Goal: Task Accomplishment & Management: Manage account settings

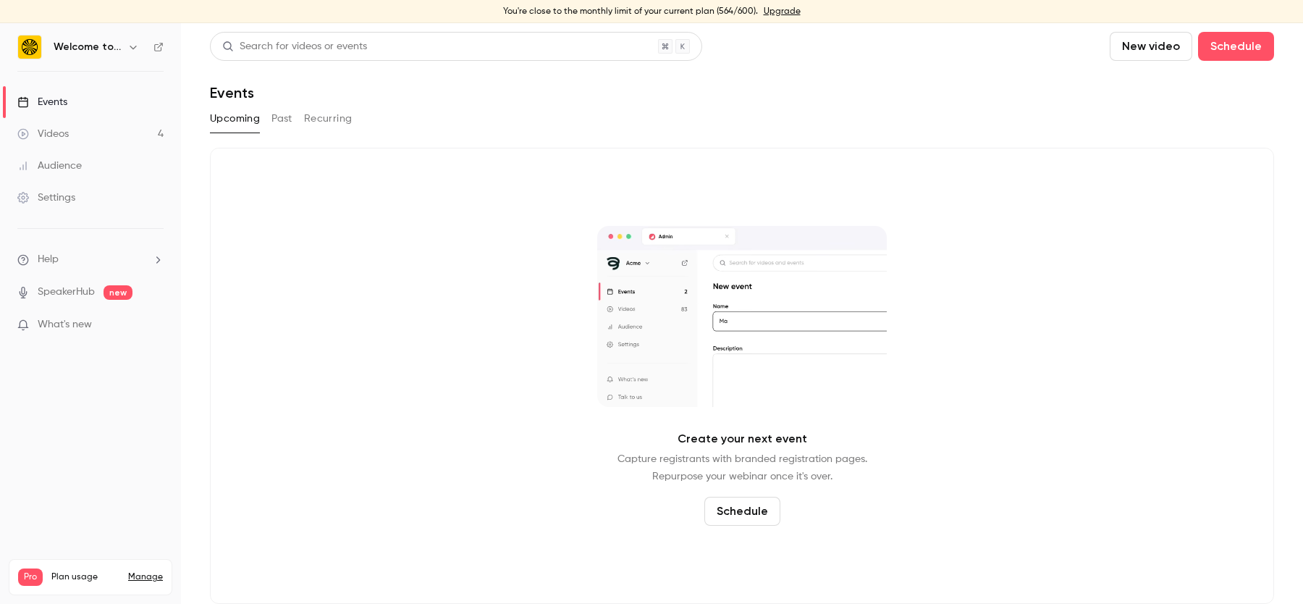
click at [97, 132] on link "Videos 4" at bounding box center [90, 134] width 181 height 32
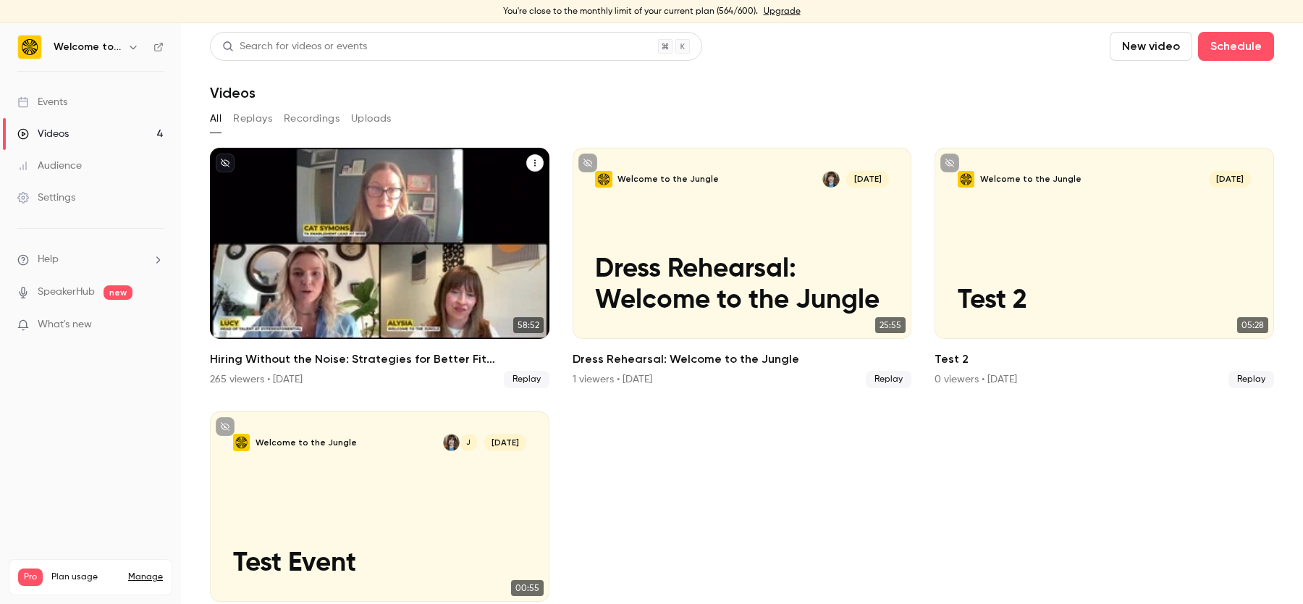
click at [338, 359] on h2 "Hiring Without the Noise: Strategies for Better Fit Candidates" at bounding box center [380, 358] width 340 height 17
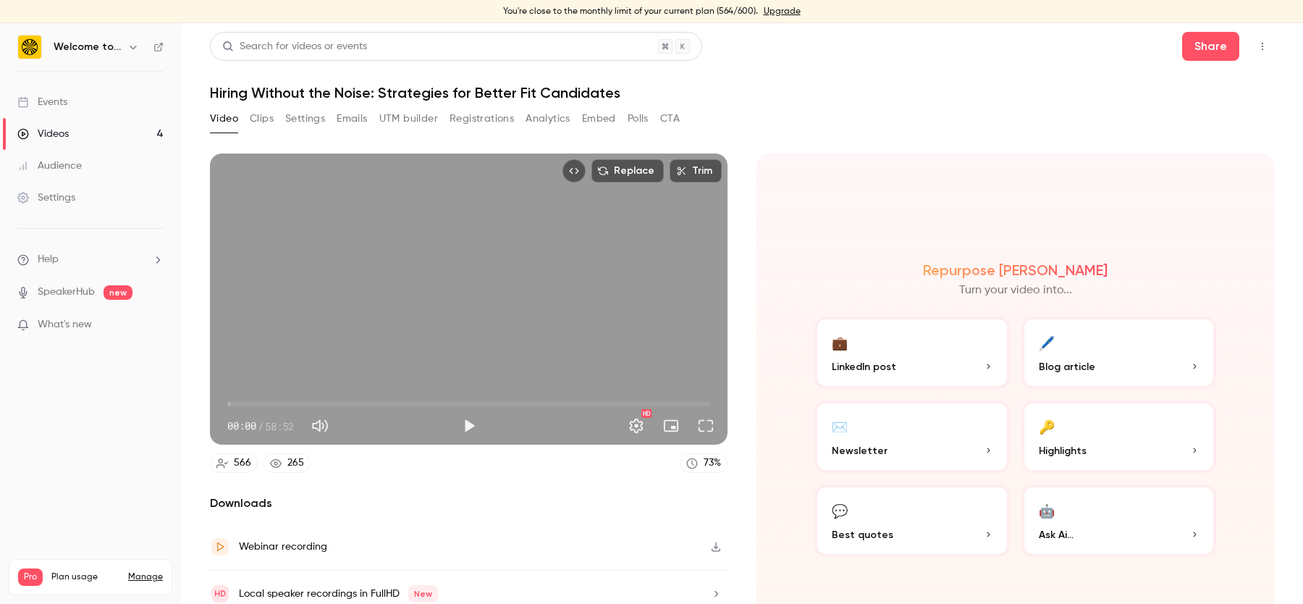
click at [548, 116] on button "Analytics" at bounding box center [548, 118] width 45 height 23
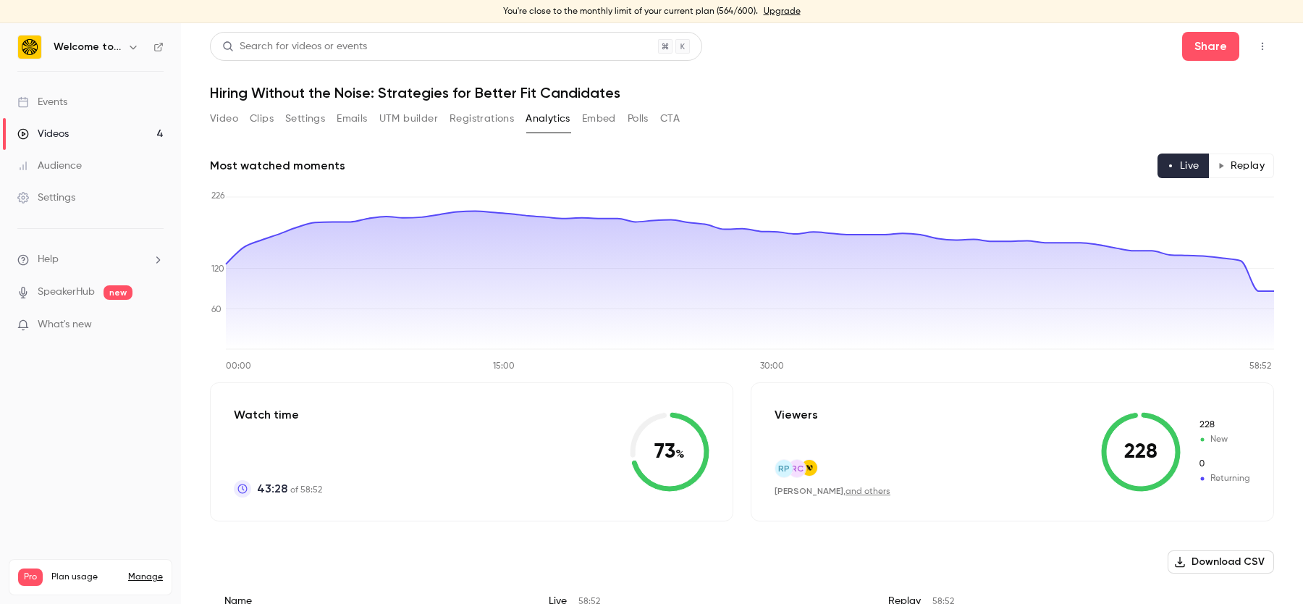
click at [1236, 167] on button "Replay" at bounding box center [1241, 165] width 66 height 25
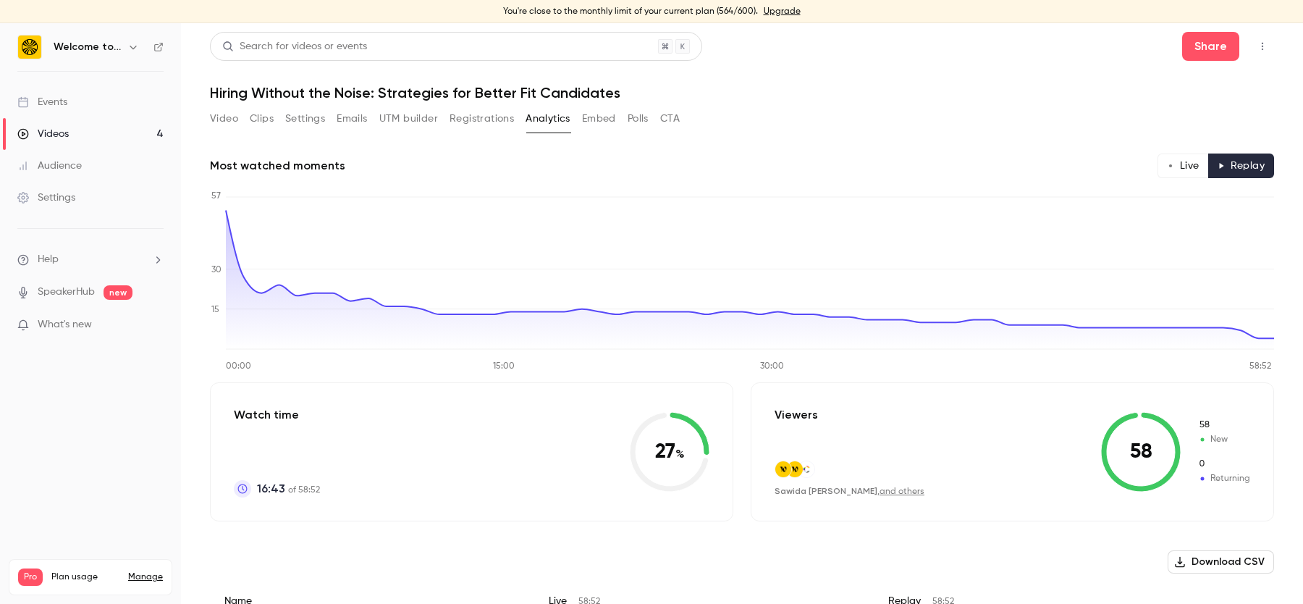
click at [645, 119] on button "Polls" at bounding box center [638, 118] width 21 height 23
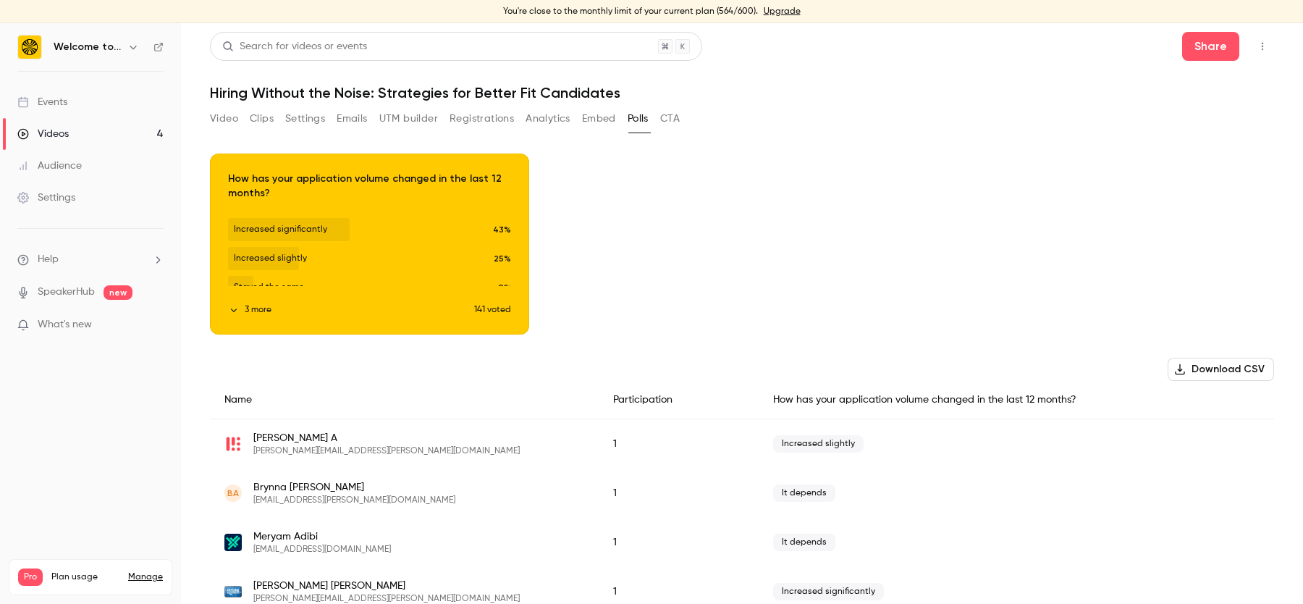
click at [476, 110] on button "Registrations" at bounding box center [482, 118] width 64 height 23
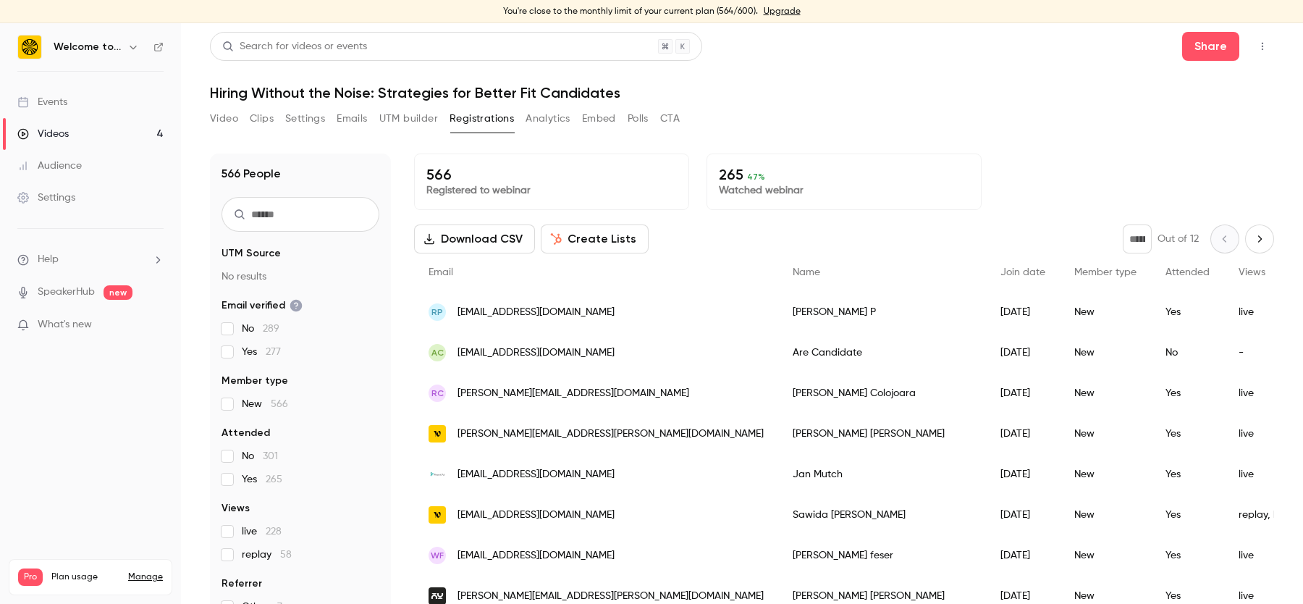
click at [552, 122] on button "Analytics" at bounding box center [548, 118] width 45 height 23
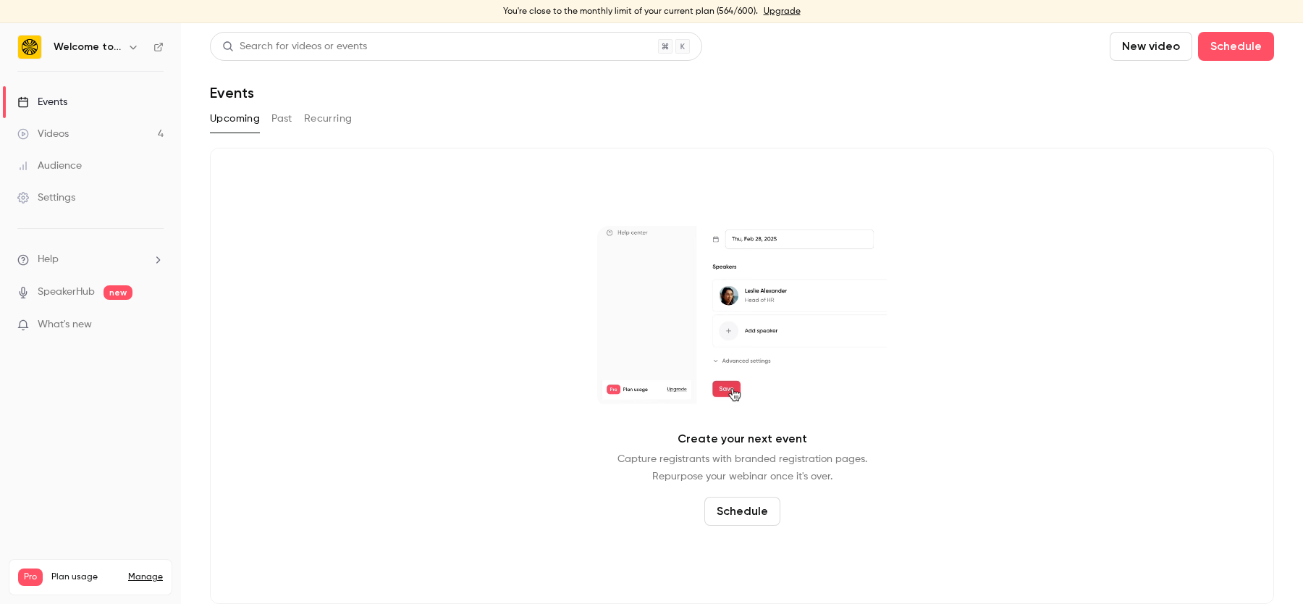
click at [151, 132] on link "Videos 4" at bounding box center [90, 134] width 181 height 32
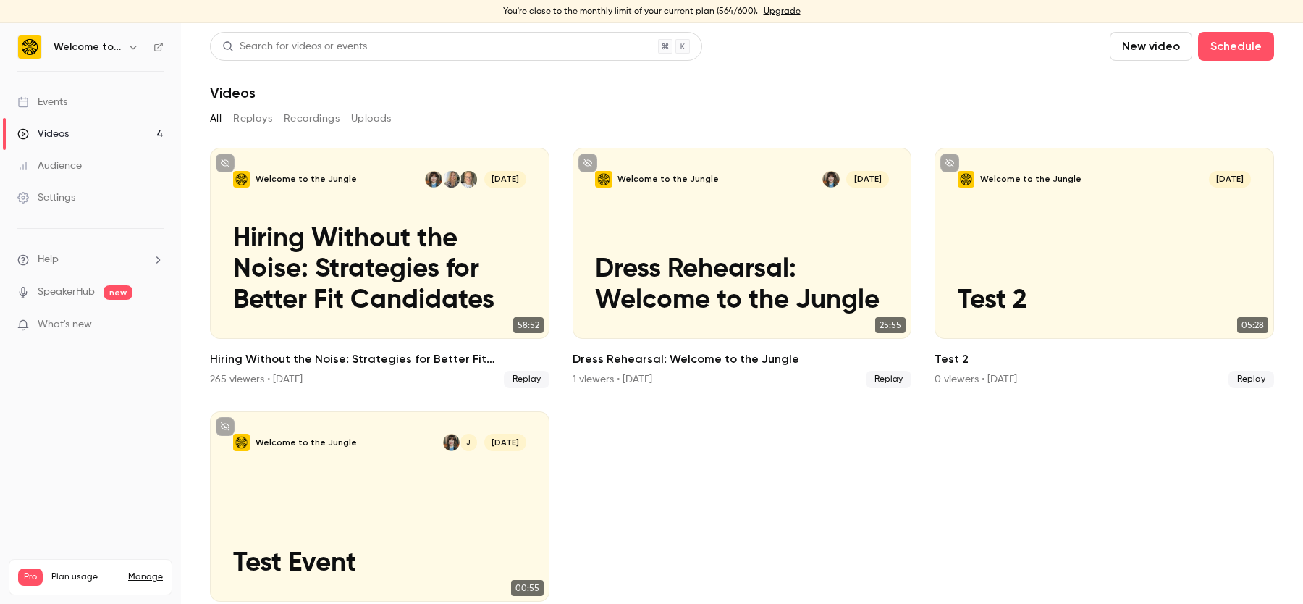
click at [140, 571] on link "Manage" at bounding box center [145, 577] width 35 height 12
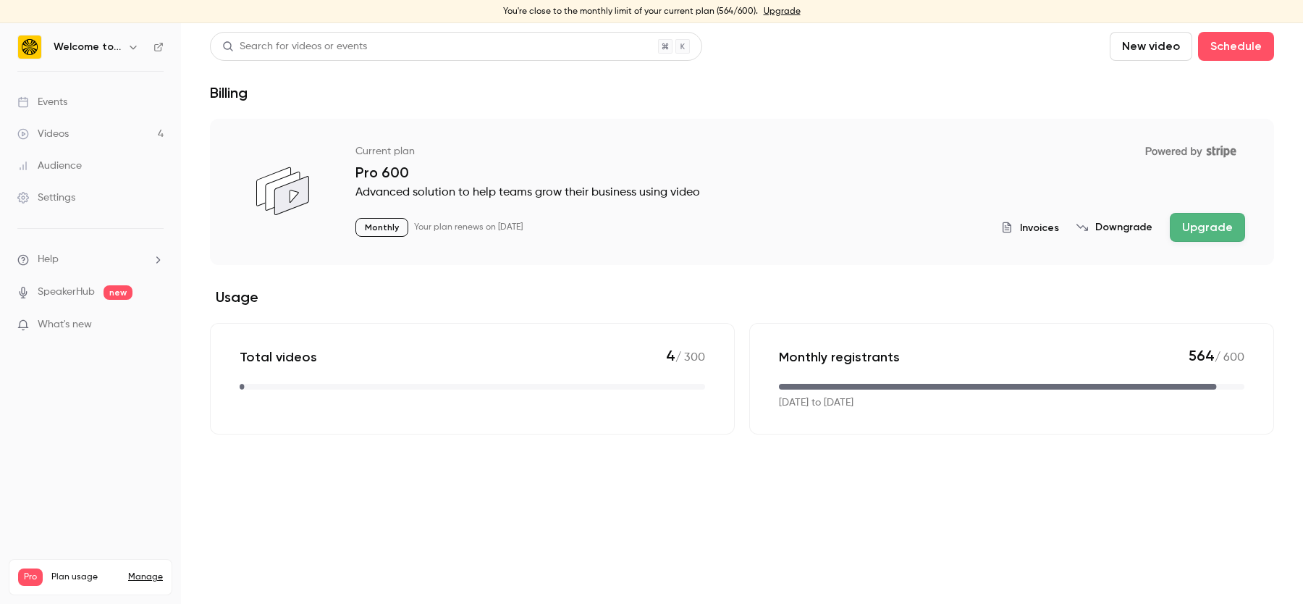
click at [1128, 226] on button "Downgrade" at bounding box center [1114, 227] width 76 height 14
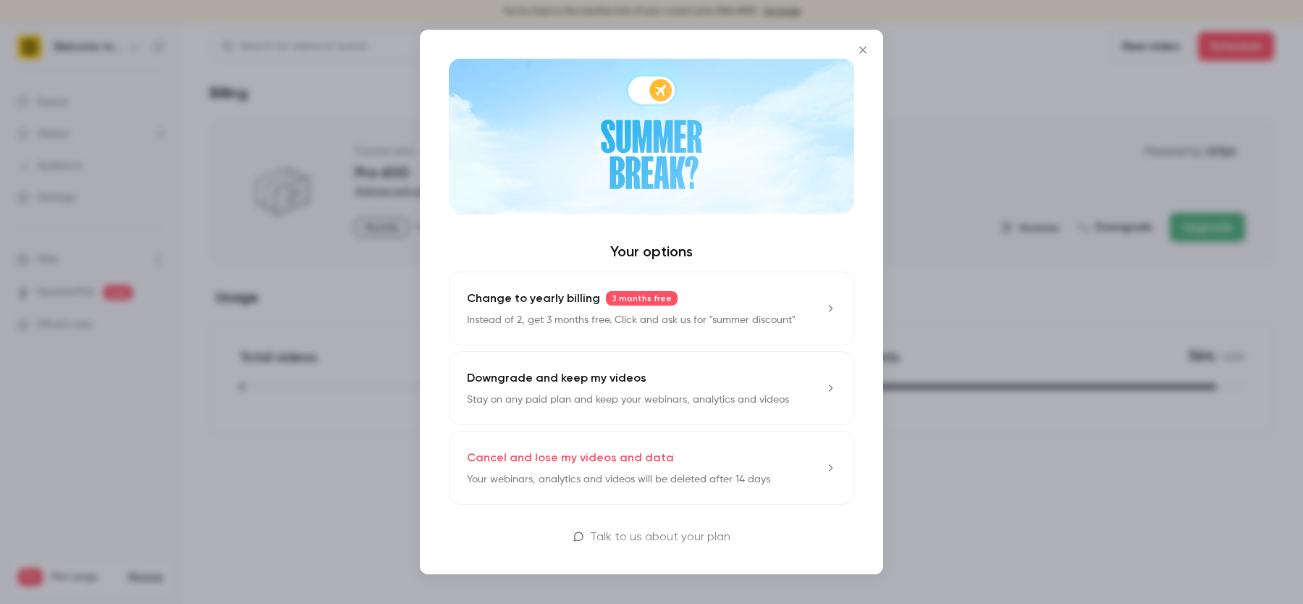
click at [830, 387] on icon at bounding box center [831, 388] width 12 height 12
